Goal: Information Seeking & Learning: Learn about a topic

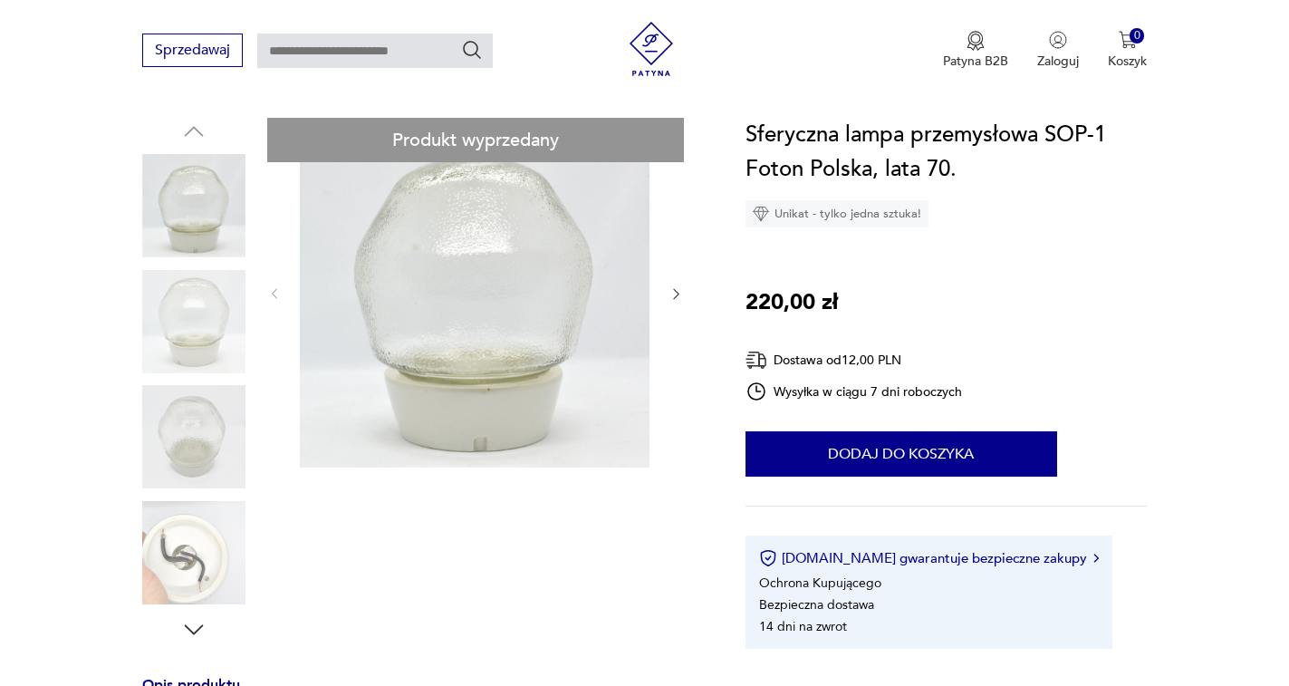
click at [675, 306] on div at bounding box center [475, 294] width 417 height 352
click at [677, 303] on div at bounding box center [475, 294] width 417 height 352
click at [681, 300] on icon "button" at bounding box center [676, 293] width 15 height 15
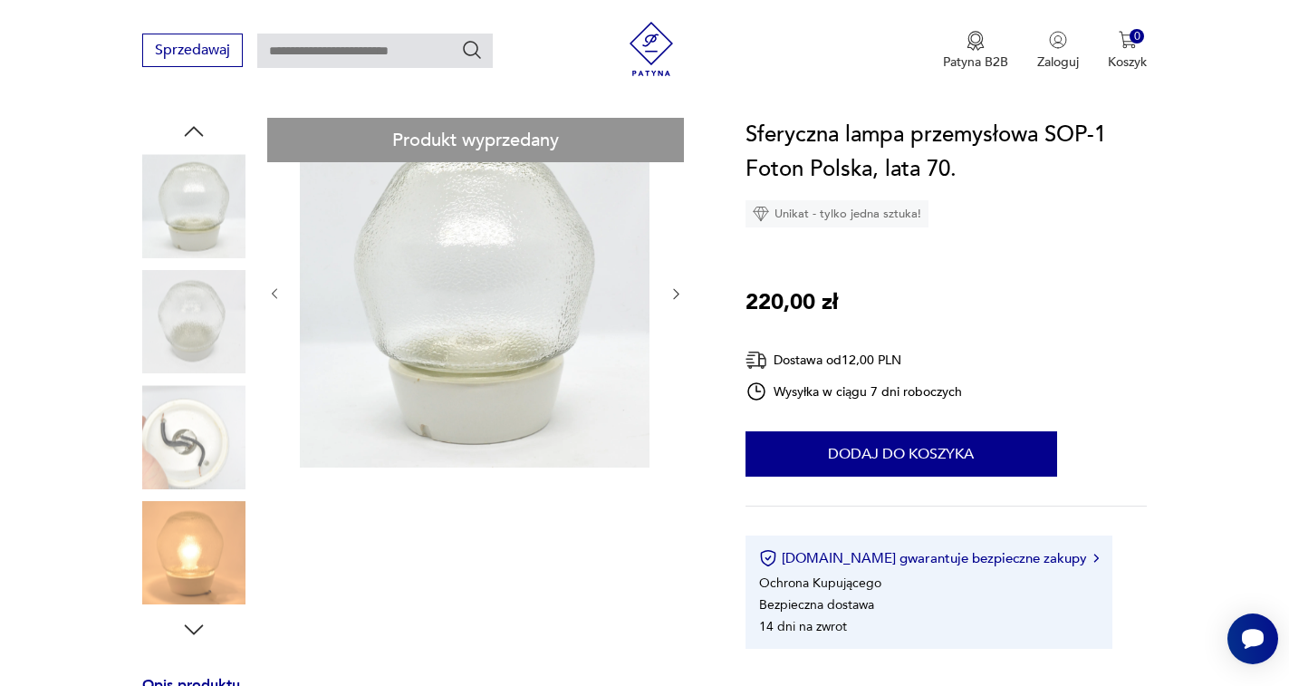
click at [679, 295] on icon "button" at bounding box center [676, 293] width 15 height 15
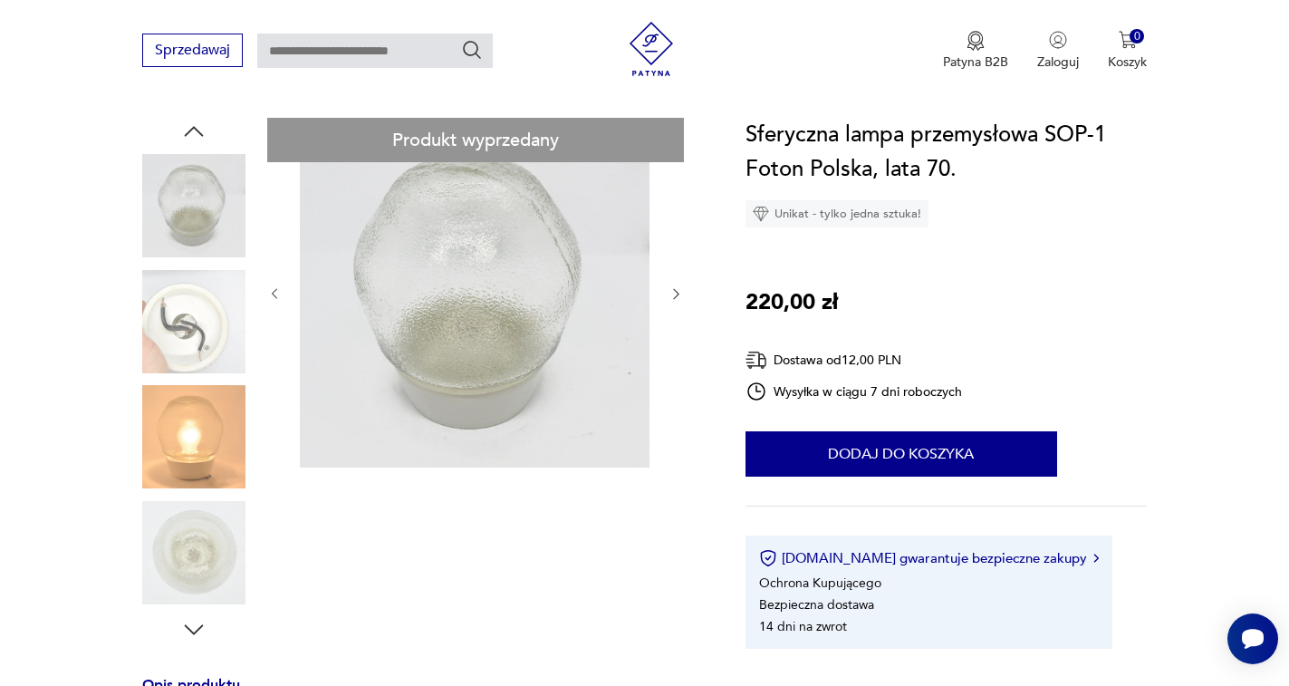
click at [676, 295] on icon "button" at bounding box center [675, 294] width 5 height 11
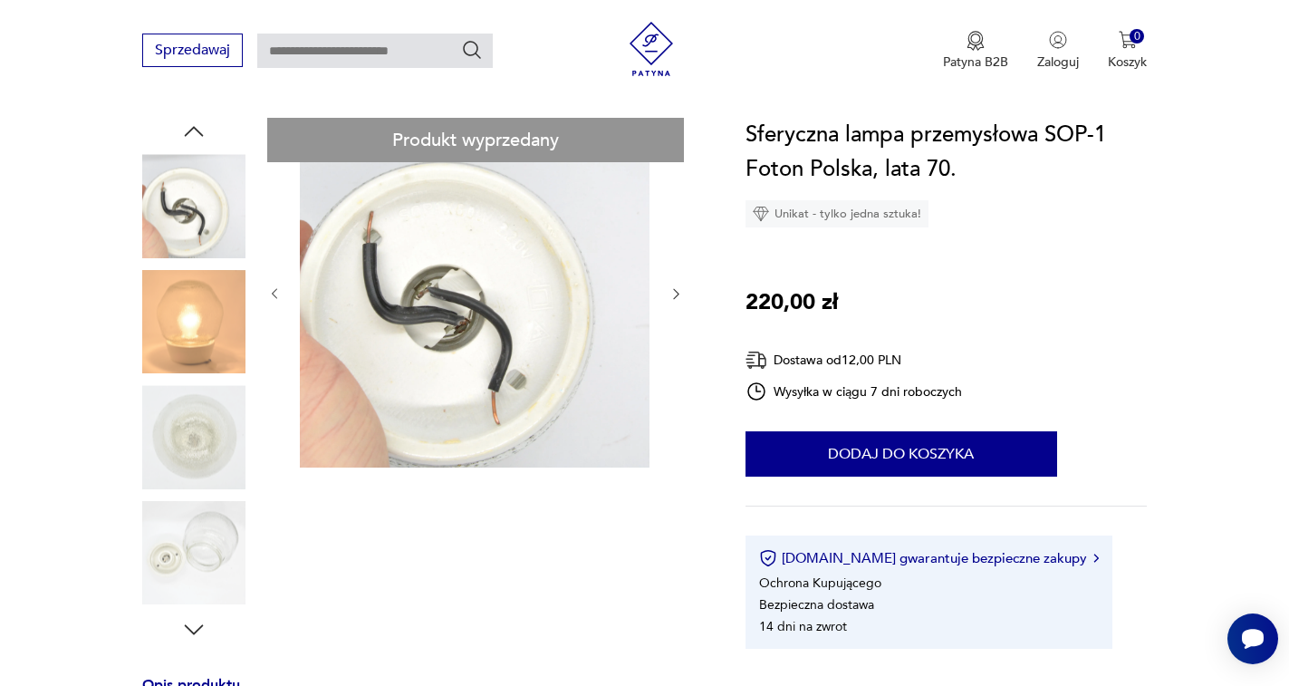
click at [676, 295] on icon "button" at bounding box center [675, 294] width 5 height 11
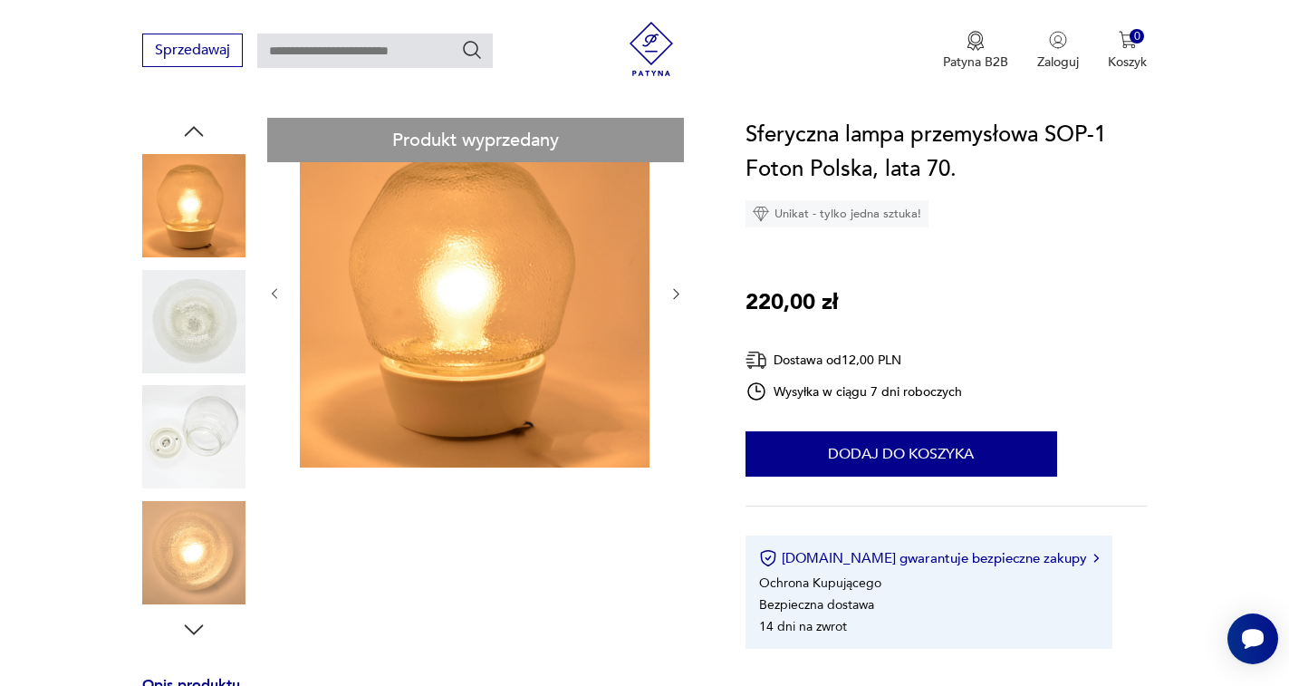
click at [676, 295] on icon "button" at bounding box center [675, 294] width 5 height 11
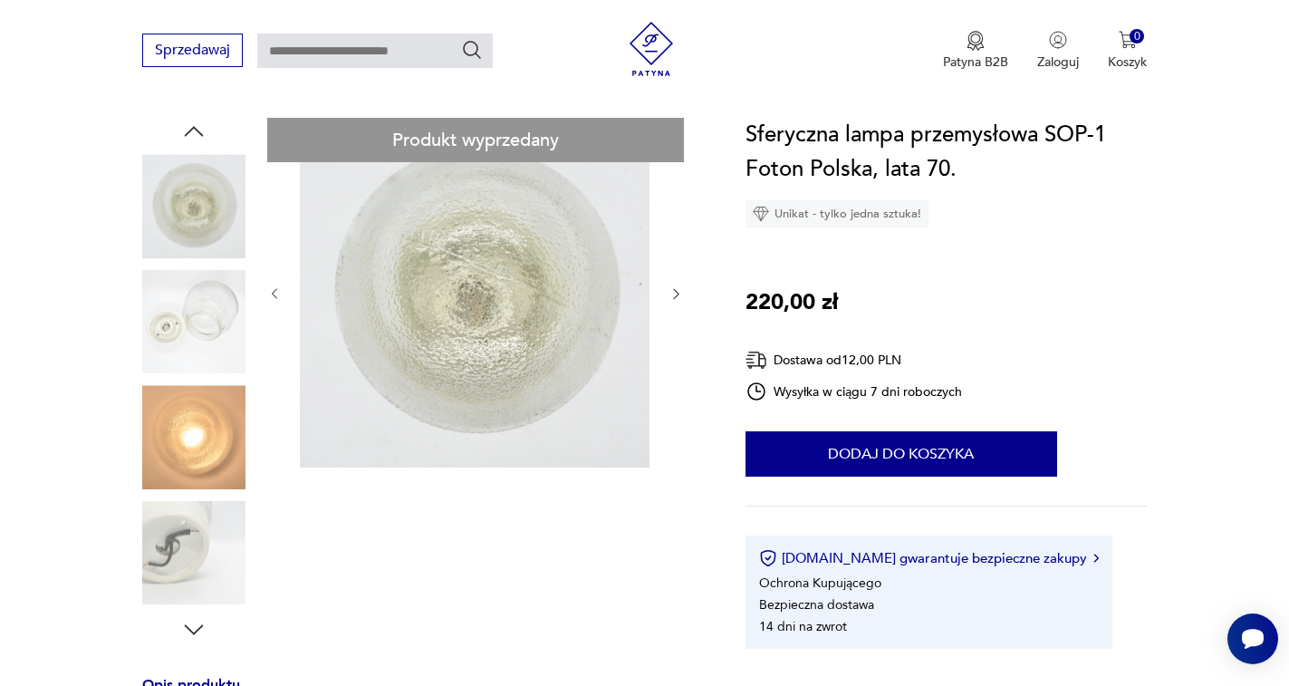
click at [676, 295] on icon "button" at bounding box center [675, 294] width 5 height 11
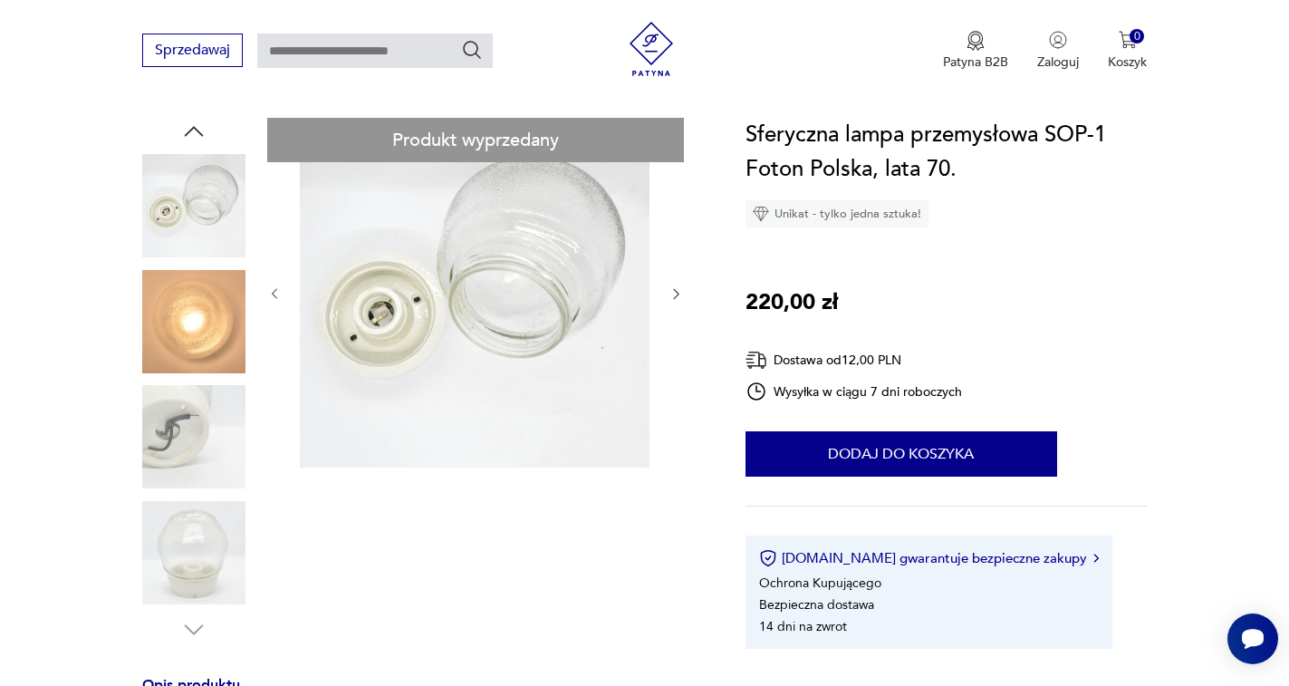
click at [676, 295] on icon "button" at bounding box center [675, 294] width 5 height 11
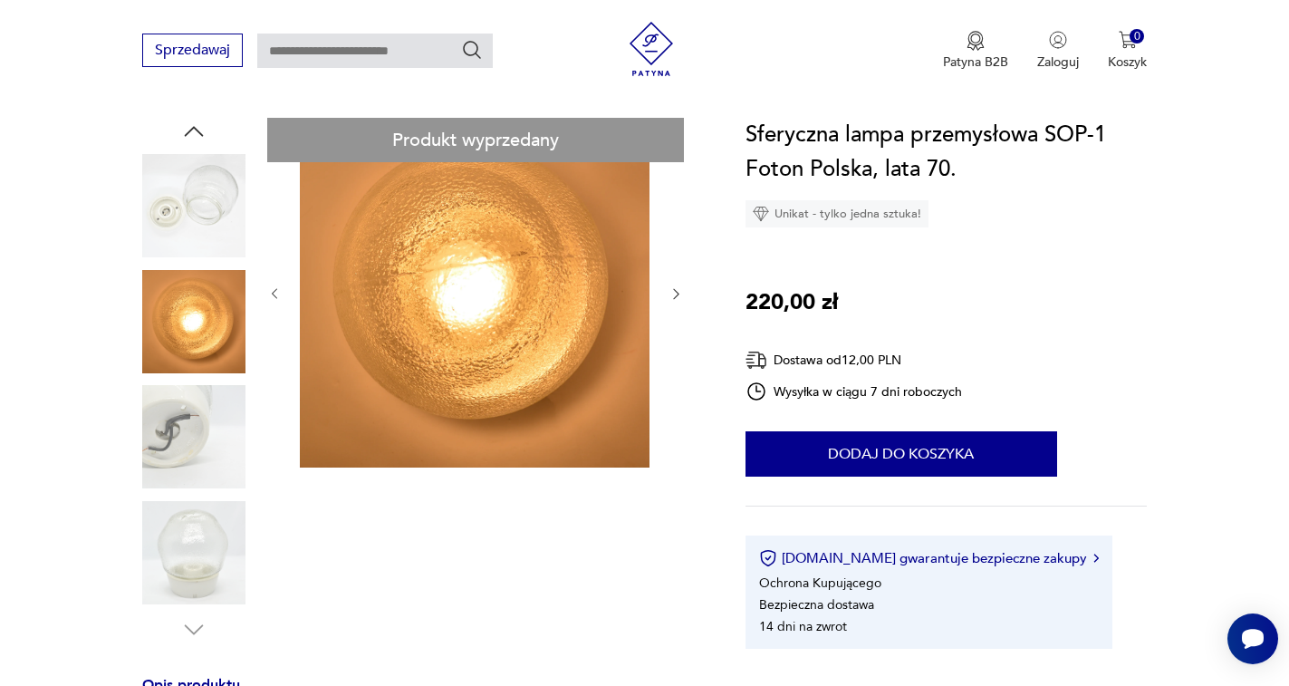
click at [676, 295] on icon "button" at bounding box center [675, 294] width 5 height 11
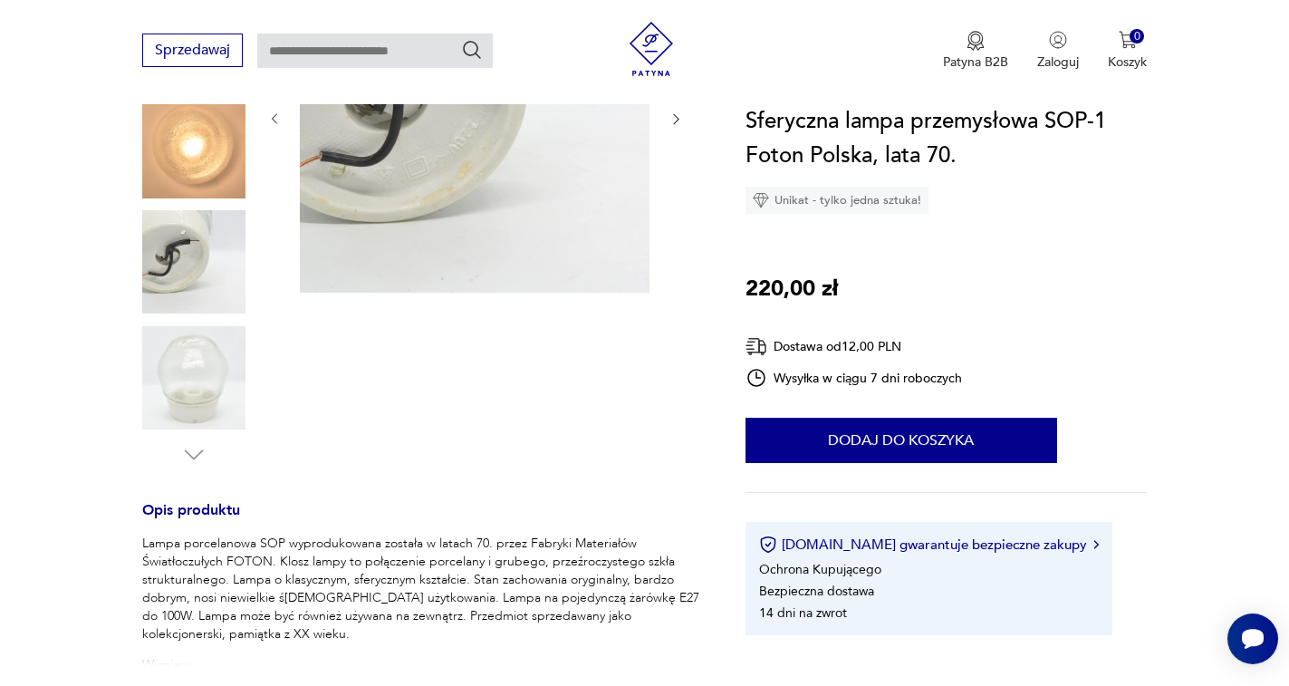
scroll to position [544, 0]
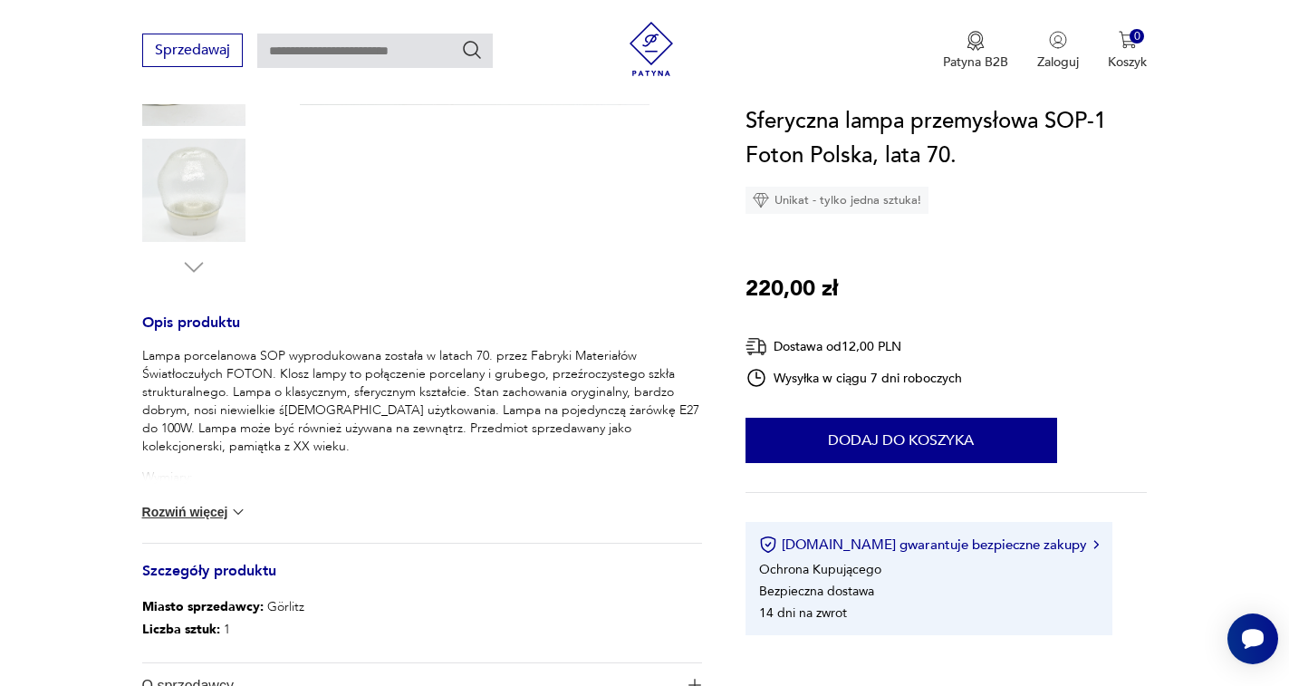
click at [142, 453] on p "Lampa porcelanowa SOP wyprodukowana została w latach 70. przez Fabryki Materiał…" at bounding box center [422, 401] width 560 height 109
click at [150, 452] on p "Lampa porcelanowa SOP wyprodukowana została w latach 70. przez Fabryki Materiał…" at bounding box center [422, 401] width 560 height 109
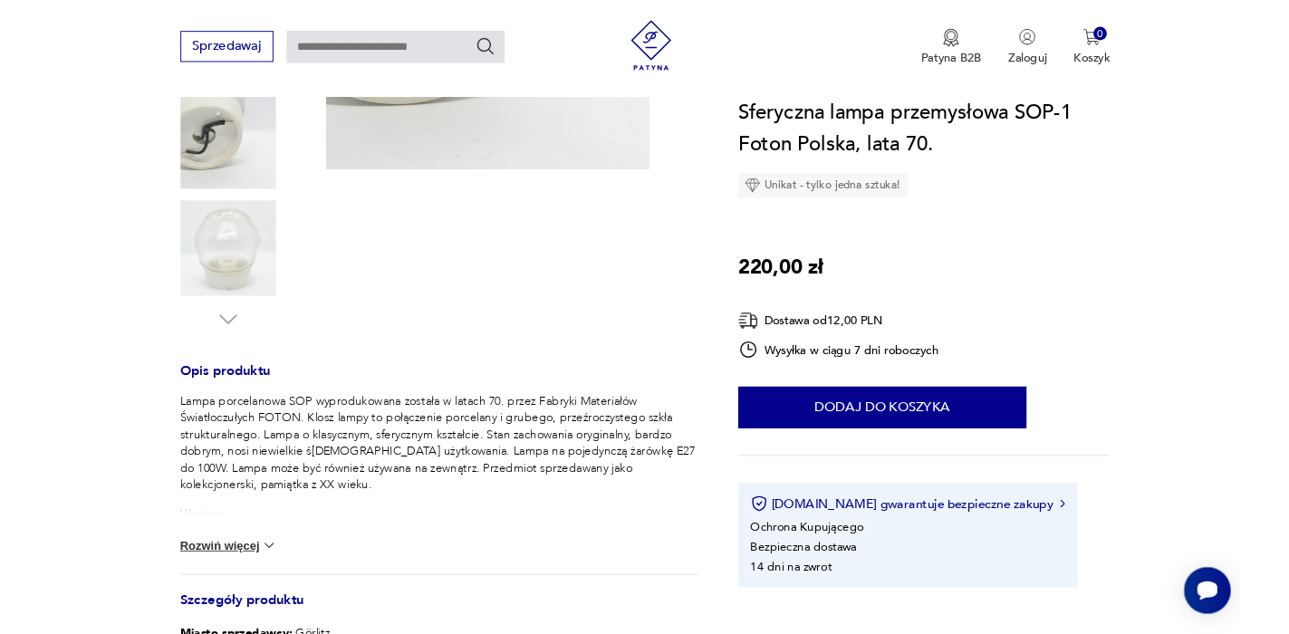
scroll to position [362, 0]
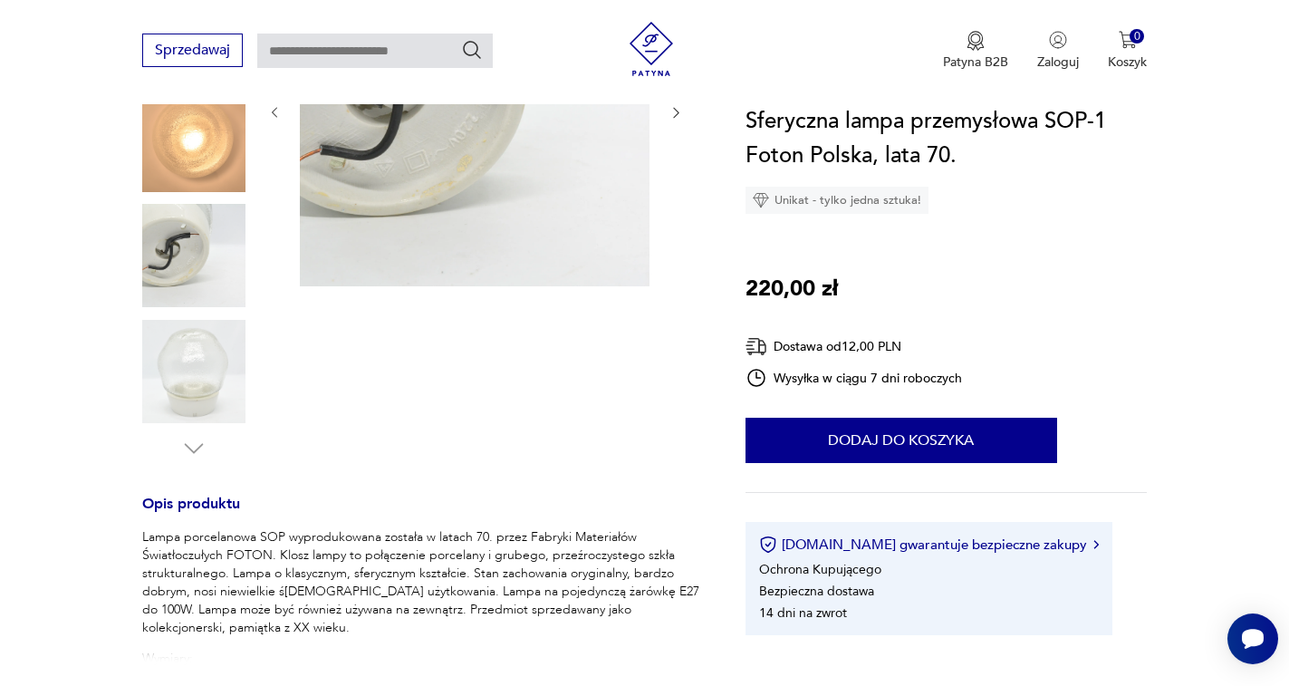
click at [224, 358] on img at bounding box center [193, 371] width 103 height 103
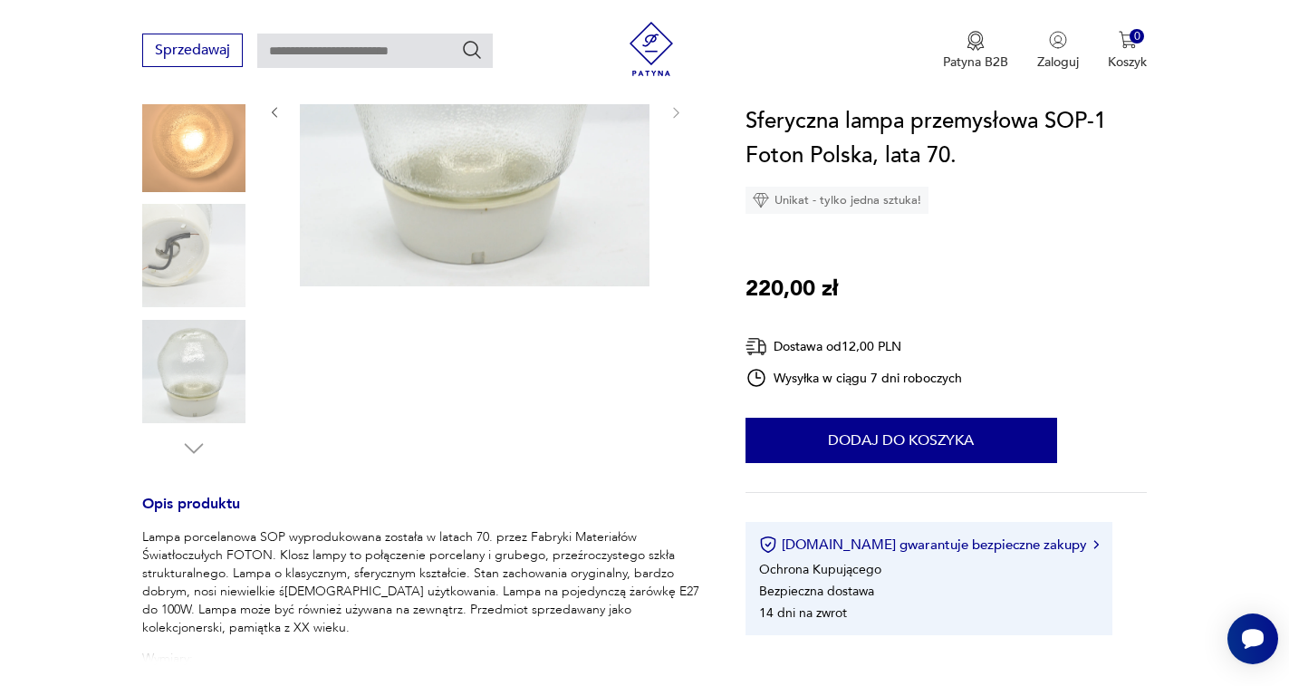
click at [229, 254] on img at bounding box center [193, 255] width 103 height 103
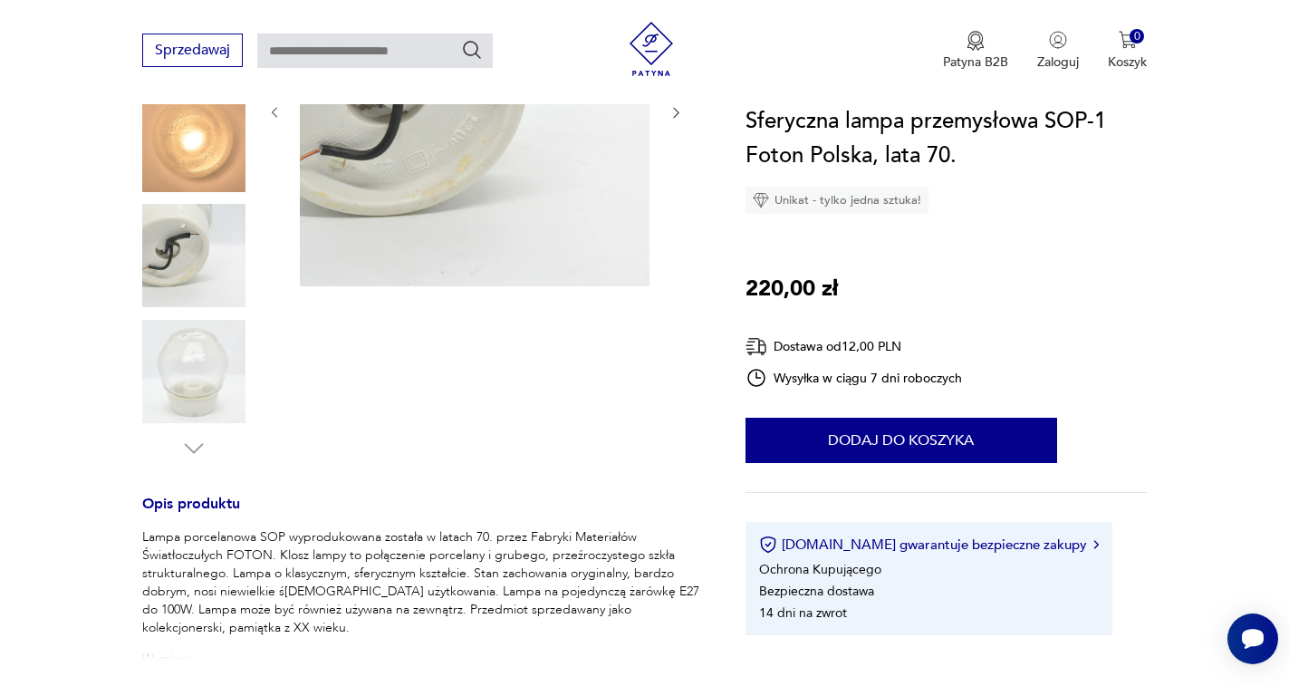
click at [386, 218] on img at bounding box center [475, 112] width 350 height 350
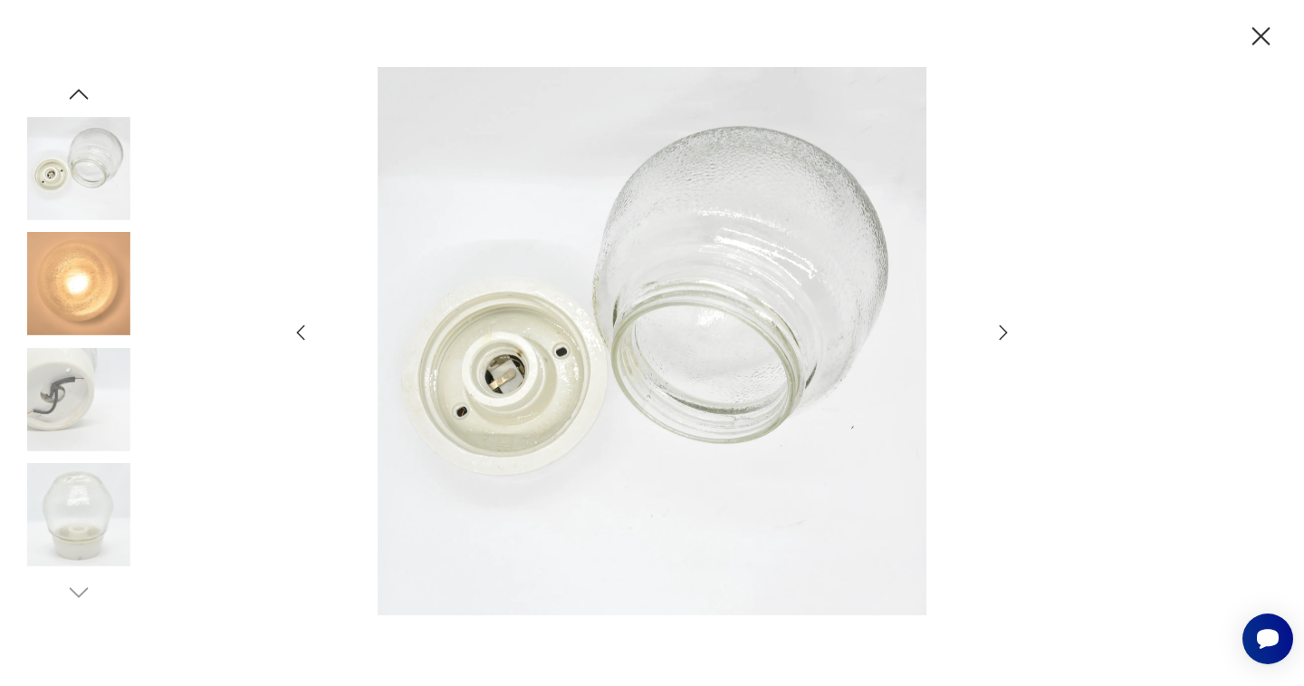
click at [691, 310] on img at bounding box center [652, 341] width 645 height 549
click at [116, 423] on img at bounding box center [78, 399] width 103 height 103
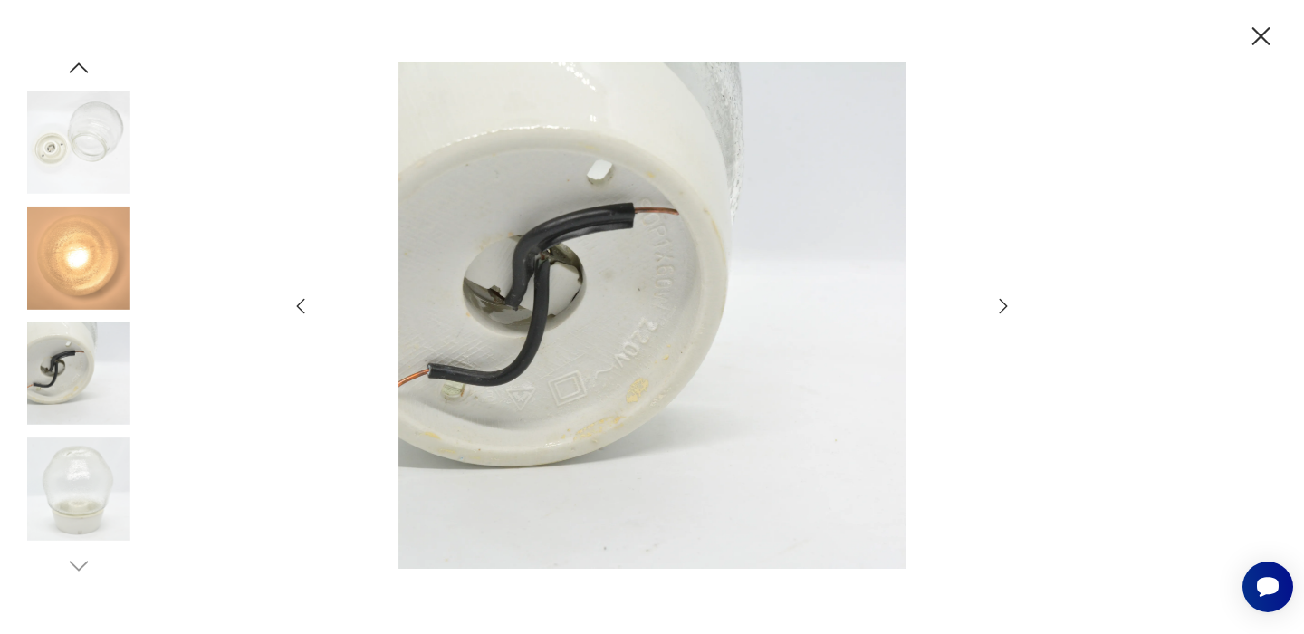
click at [1276, 14] on div at bounding box center [652, 317] width 1304 height 634
click at [1274, 32] on icon "button" at bounding box center [1262, 37] width 32 height 32
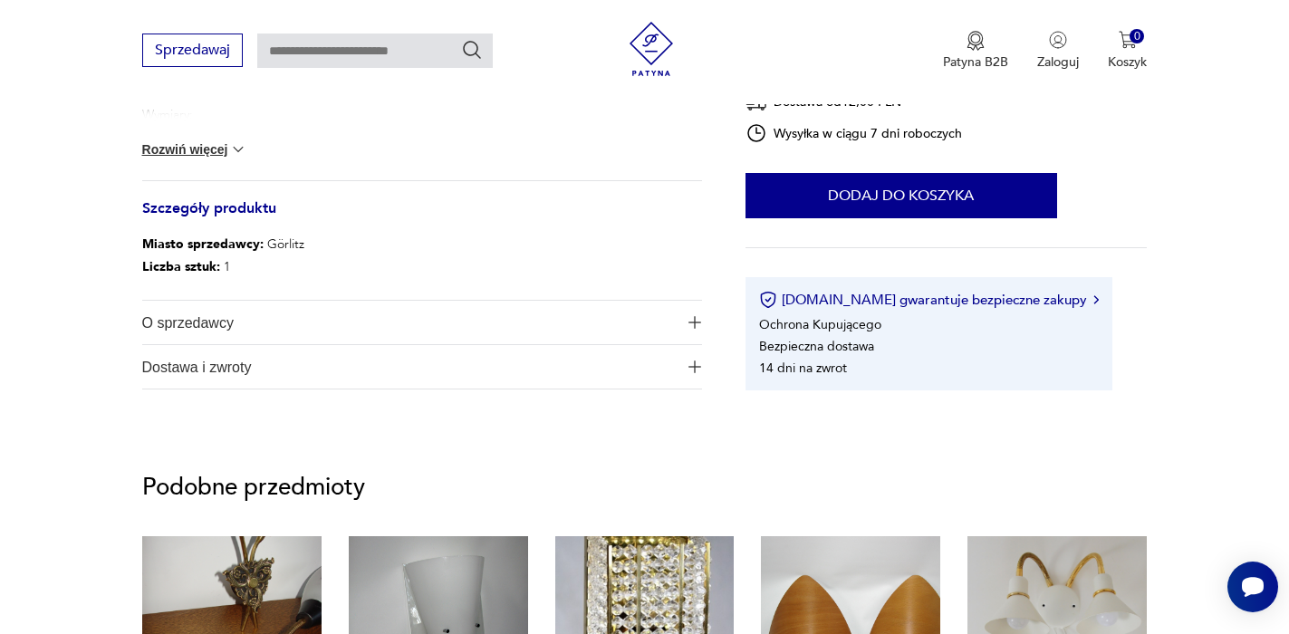
scroll to position [1268, 0]
